Goal: Task Accomplishment & Management: Use online tool/utility

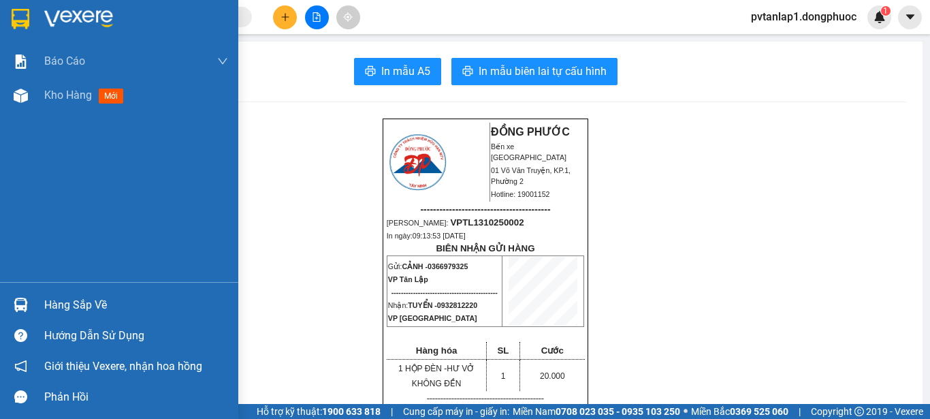
click at [25, 25] on img at bounding box center [21, 19] width 18 height 20
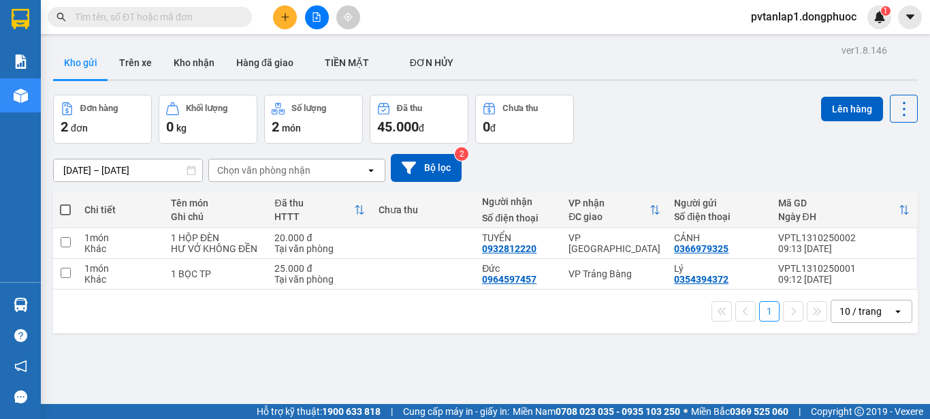
click at [69, 208] on span at bounding box center [65, 209] width 11 height 11
click at [65, 203] on input "checkbox" at bounding box center [65, 203] width 0 height 0
checkbox input "true"
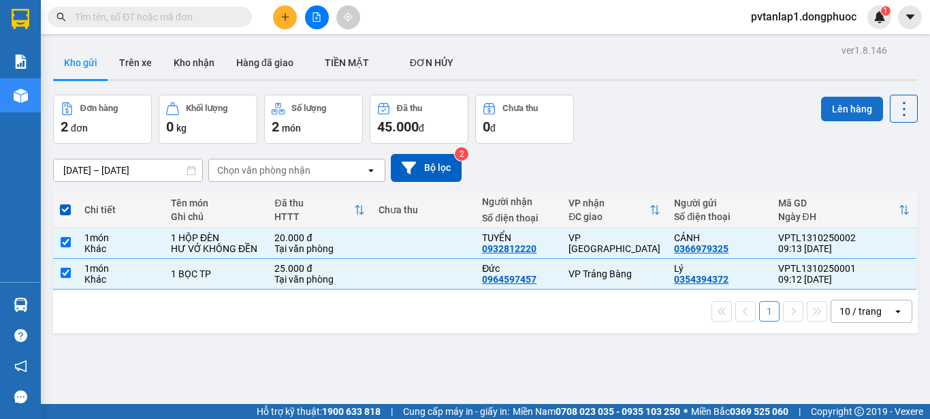
click at [834, 109] on button "Lên hàng" at bounding box center [852, 109] width 62 height 25
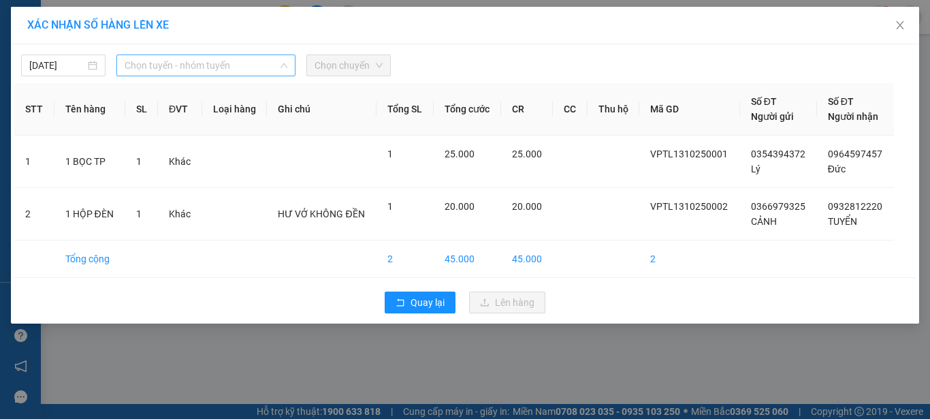
click at [173, 68] on span "Chọn tuyến - nhóm tuyến" at bounding box center [206, 65] width 163 height 20
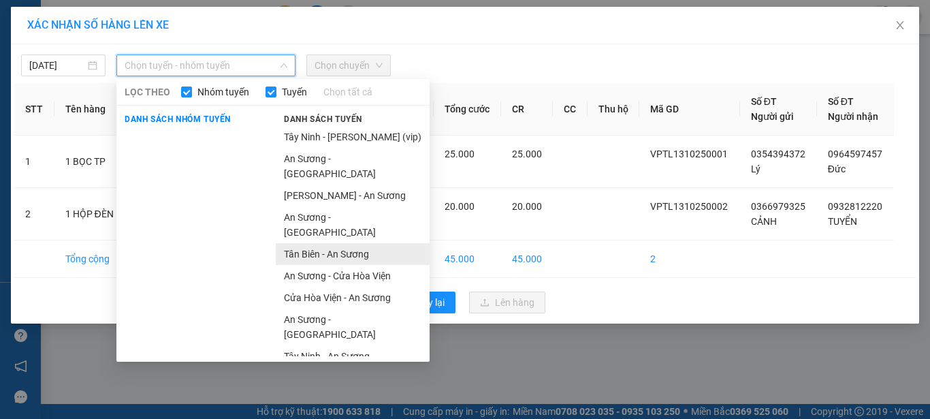
click at [333, 243] on li "Tân Biên - An Sương" at bounding box center [353, 254] width 154 height 22
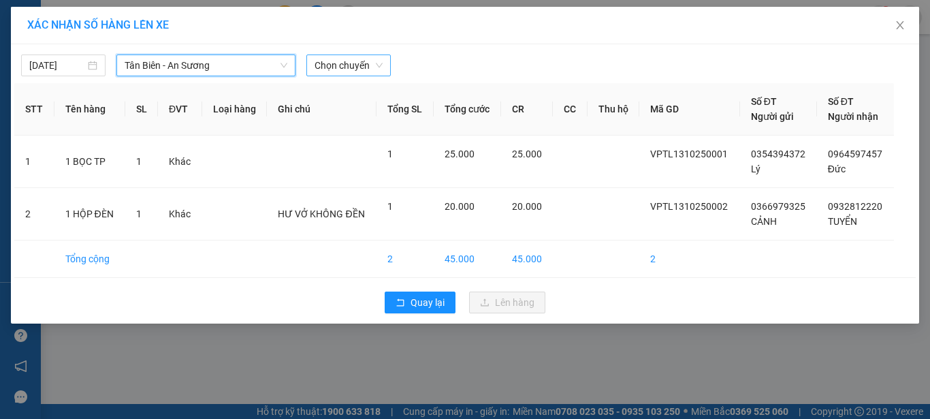
click at [358, 65] on span "Chọn chuyến" at bounding box center [348, 65] width 68 height 20
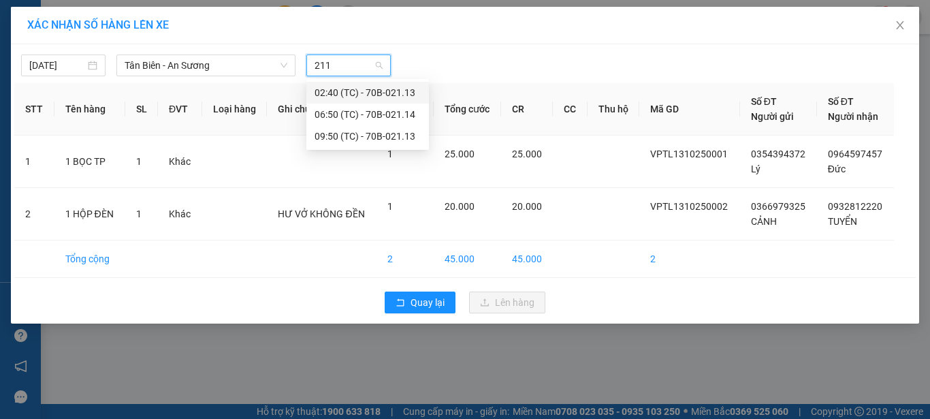
type input "2113"
click at [366, 112] on div "09:50 (TC) - 70B-021.13" at bounding box center [367, 114] width 106 height 15
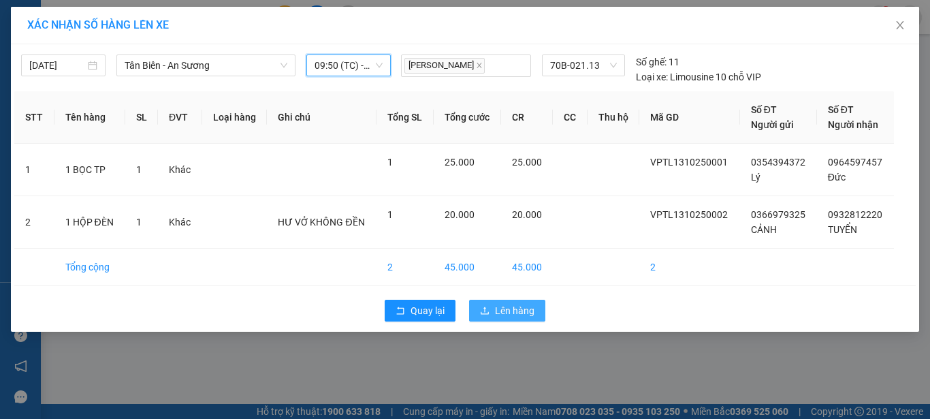
click at [503, 309] on span "Lên hàng" at bounding box center [514, 310] width 39 height 15
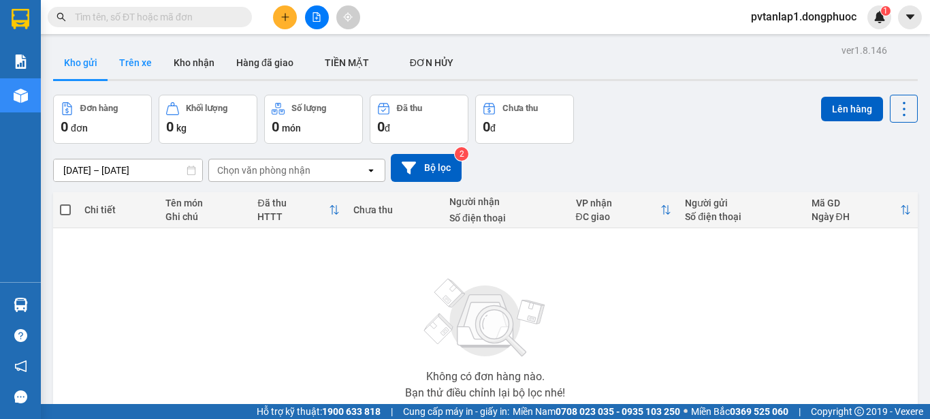
click at [135, 69] on button "Trên xe" at bounding box center [135, 62] width 54 height 33
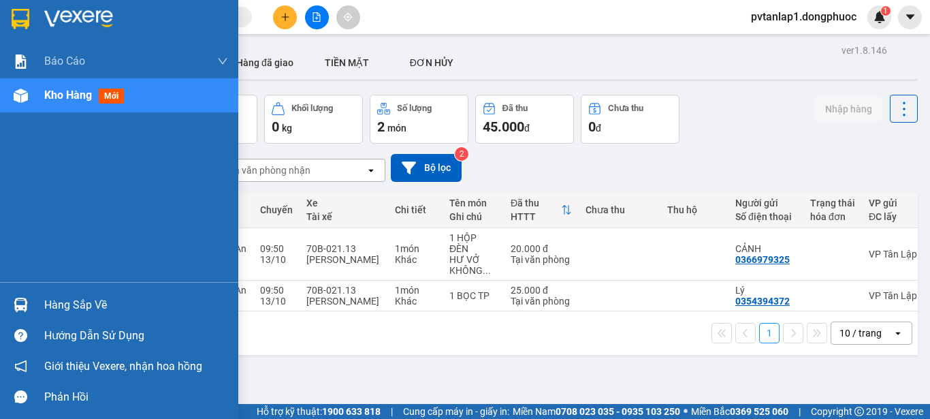
click at [23, 304] on img at bounding box center [21, 304] width 14 height 14
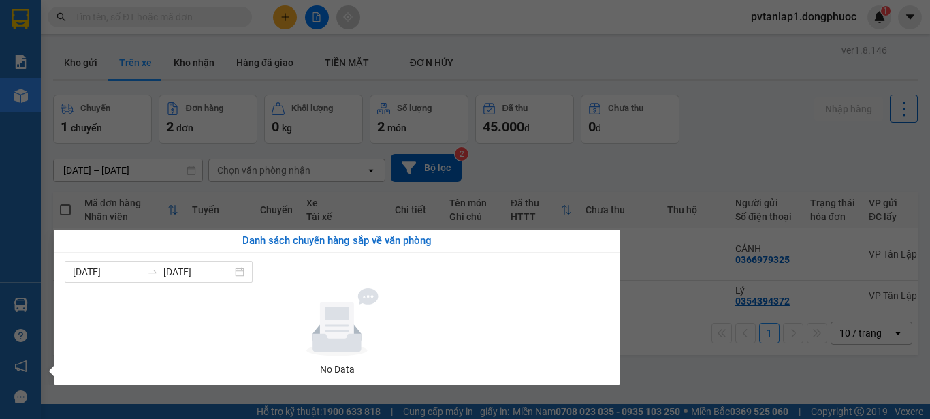
click at [715, 171] on section "Kết quả tìm kiếm ( 0 ) Bộ lọc Ngày tạo đơn gần nhất No Data pvtanlap1.dongphuoc…" at bounding box center [465, 209] width 930 height 419
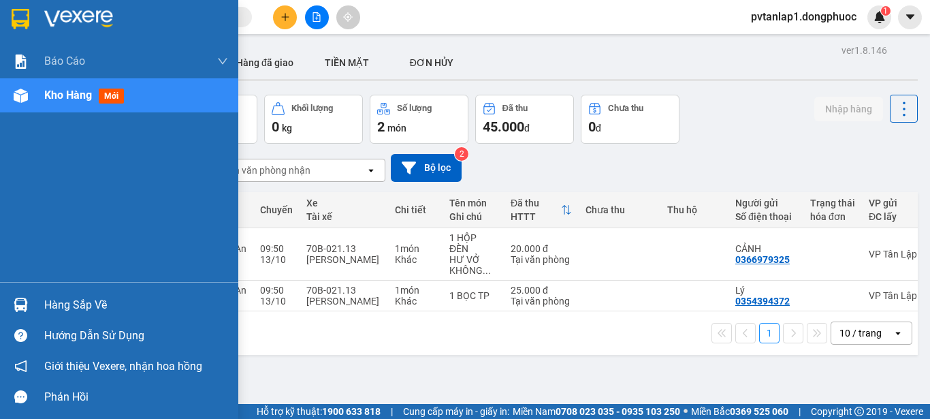
click at [6, 301] on div "Hàng sắp về" at bounding box center [119, 304] width 238 height 31
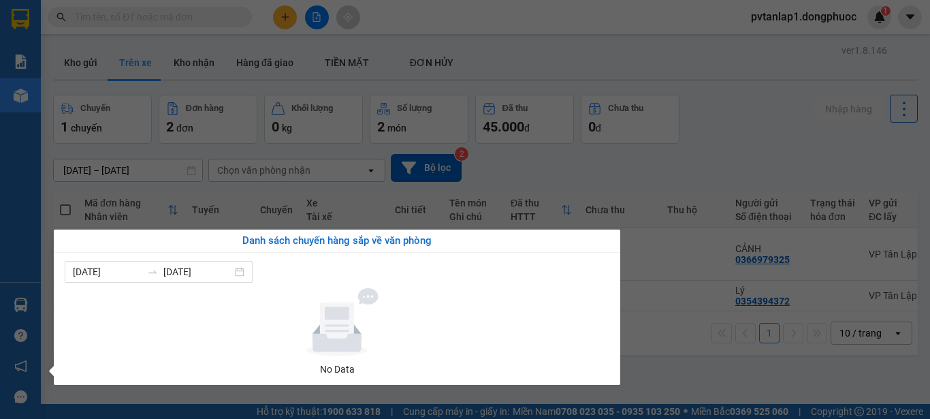
click at [6, 301] on div "Báo cáo Mẫu 1: Báo cáo dòng tiền theo nhân viên Mẫu 1: Báo cáo dòng tiền theo n…" at bounding box center [20, 209] width 41 height 419
